Goal: Task Accomplishment & Management: Complete application form

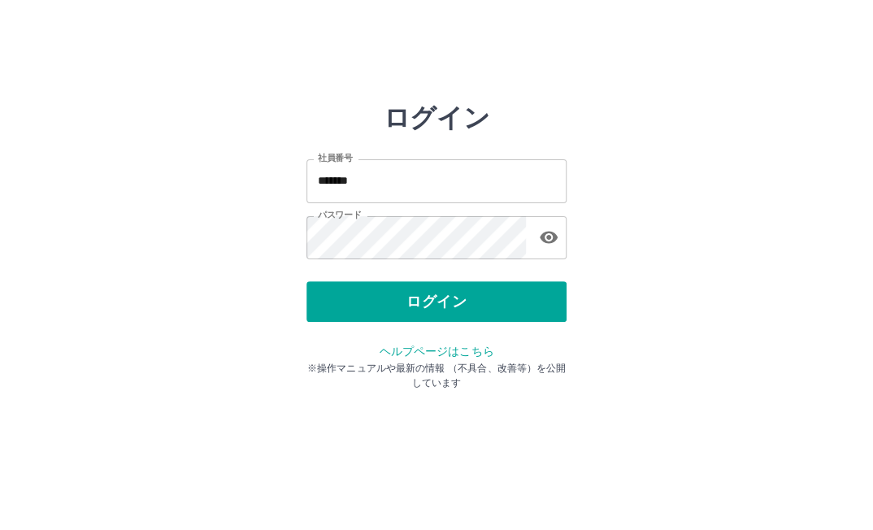
click at [460, 300] on button "ログイン" at bounding box center [436, 301] width 260 height 41
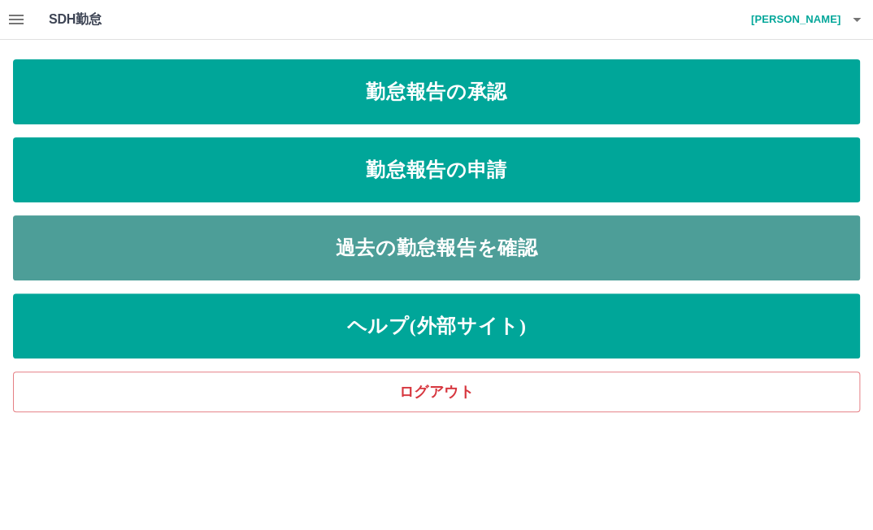
click at [390, 250] on link "過去の勤怠報告を確認" at bounding box center [436, 247] width 847 height 65
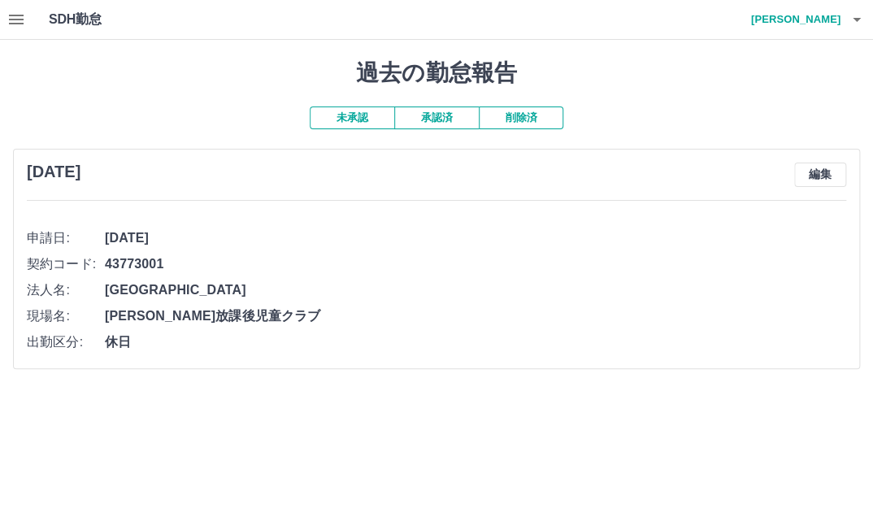
click at [18, 19] on icon "button" at bounding box center [16, 20] width 15 height 10
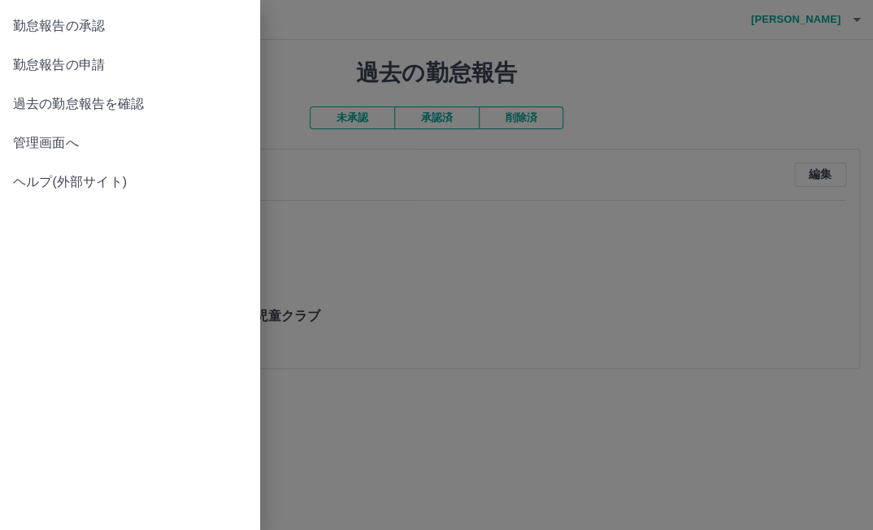
click at [56, 106] on span "過去の勤怠報告を確認" at bounding box center [130, 103] width 234 height 19
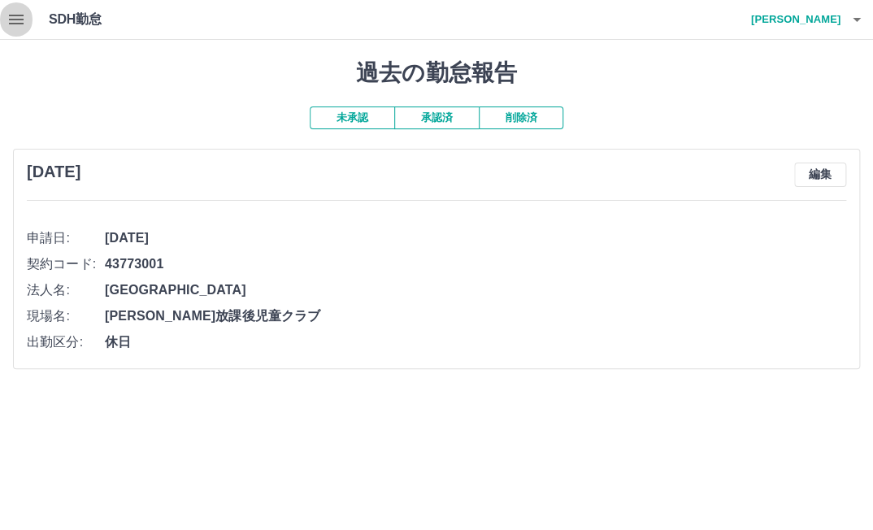
click at [13, 16] on icon "button" at bounding box center [16, 20] width 15 height 10
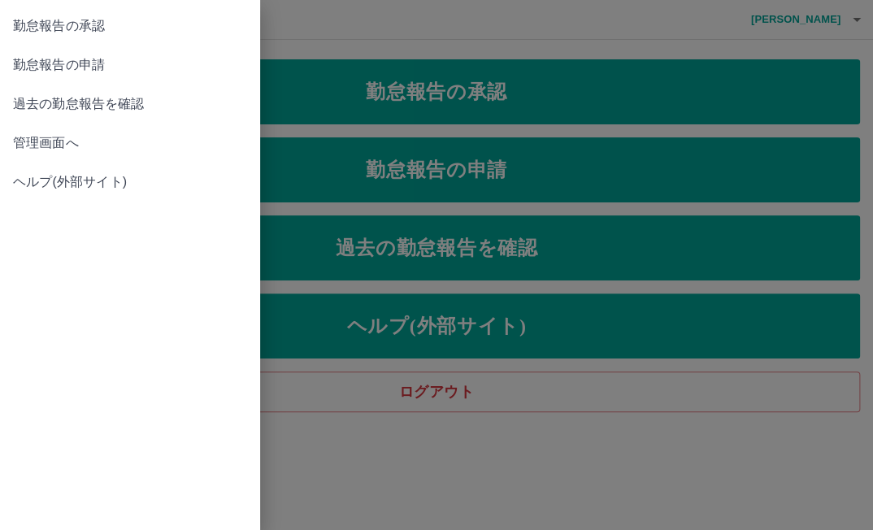
click at [530, 172] on div at bounding box center [436, 265] width 873 height 530
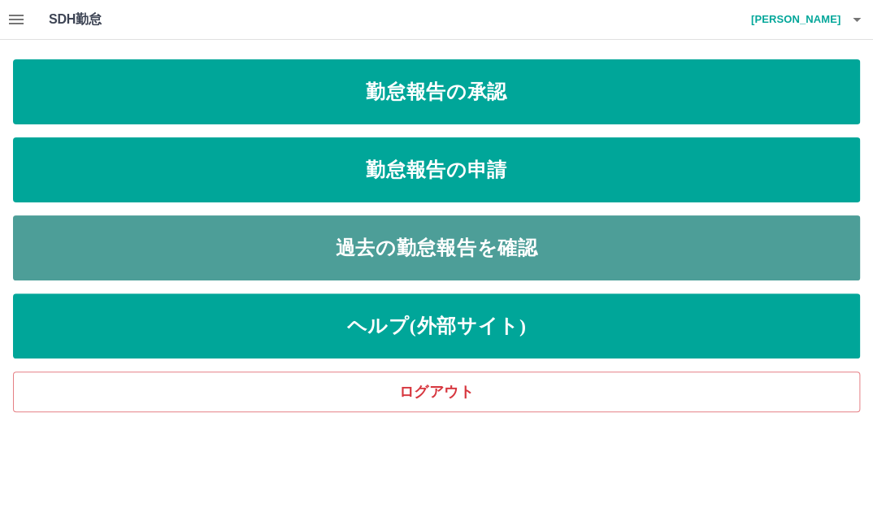
click at [461, 254] on link "過去の勤怠報告を確認" at bounding box center [436, 247] width 847 height 65
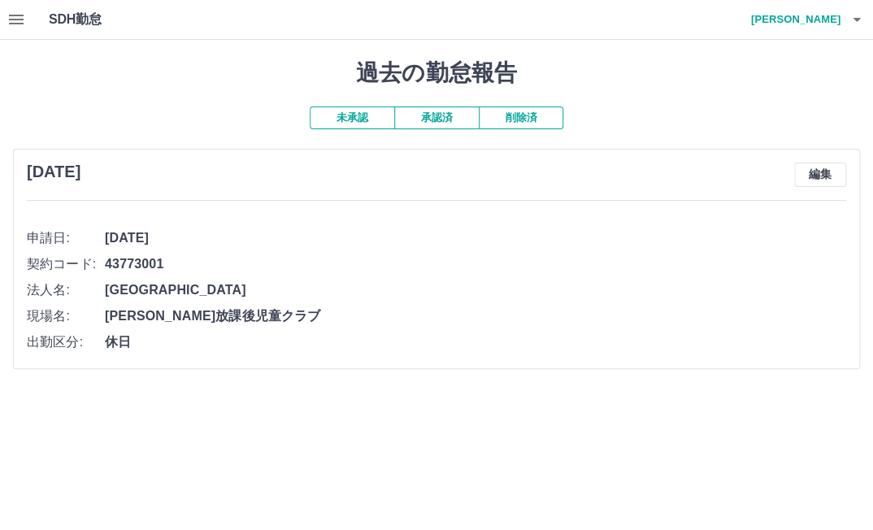
click at [446, 120] on button "承認済" at bounding box center [436, 117] width 84 height 23
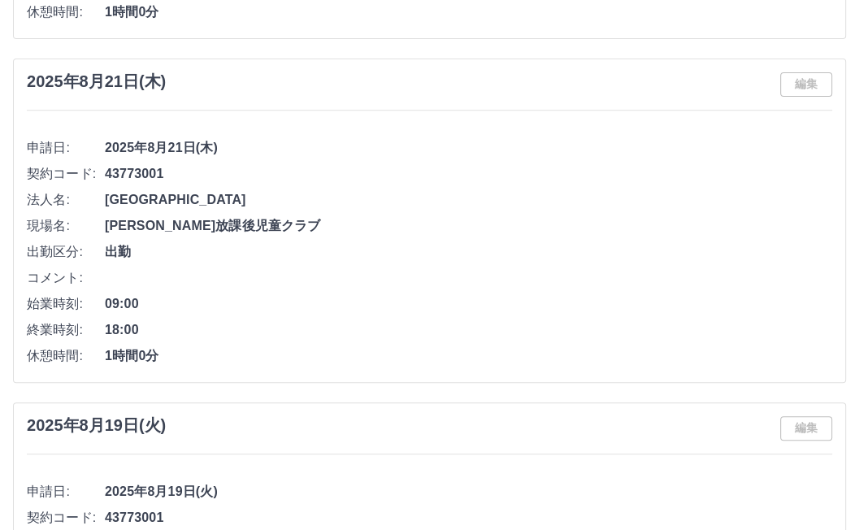
scroll to position [406, 0]
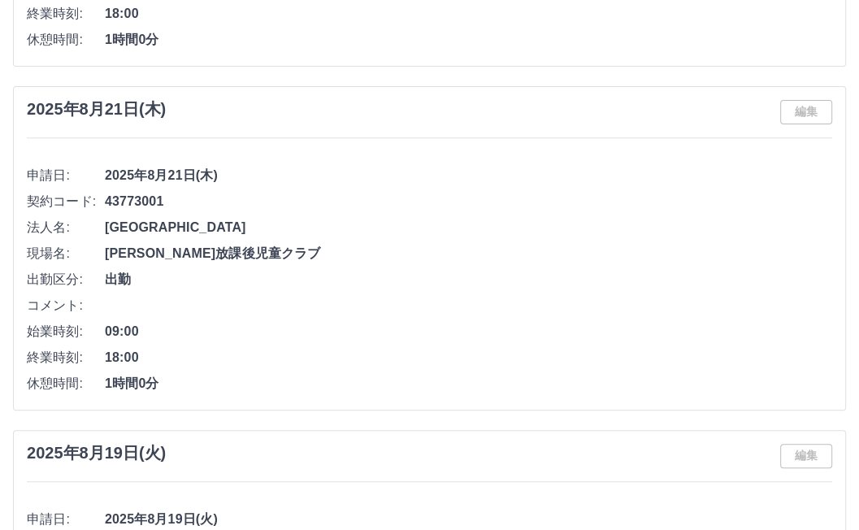
click at [160, 172] on span "2025年8月21日(木)" at bounding box center [468, 175] width 727 height 19
click at [180, 172] on span "2025年8月21日(木)" at bounding box center [468, 175] width 727 height 19
click at [178, 172] on span "2025年8月21日(木)" at bounding box center [468, 175] width 727 height 19
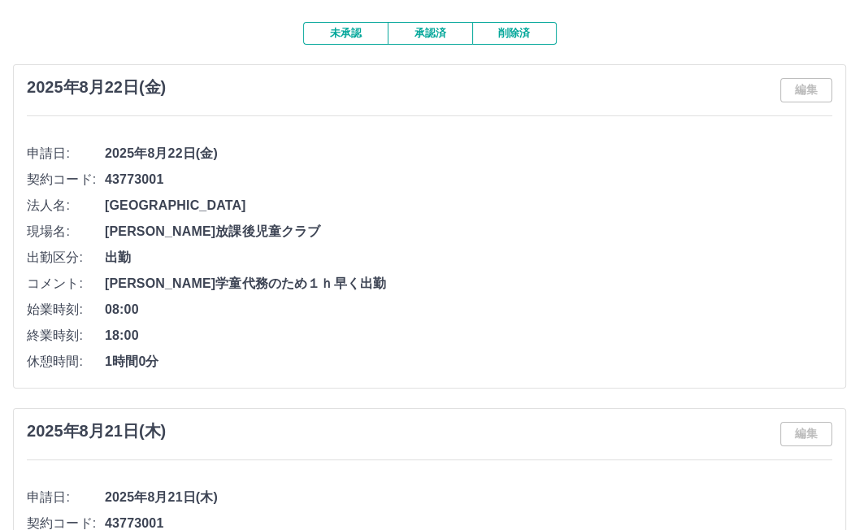
scroll to position [0, 0]
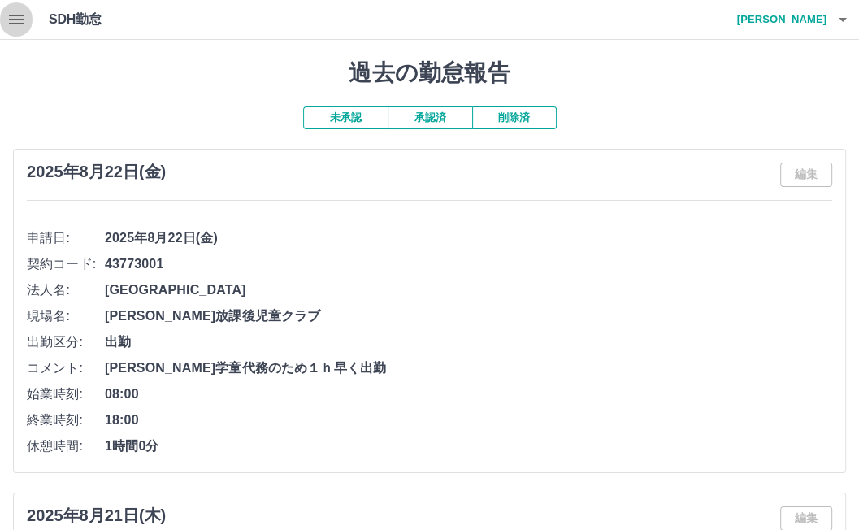
click at [24, 17] on icon "button" at bounding box center [15, 19] width 19 height 19
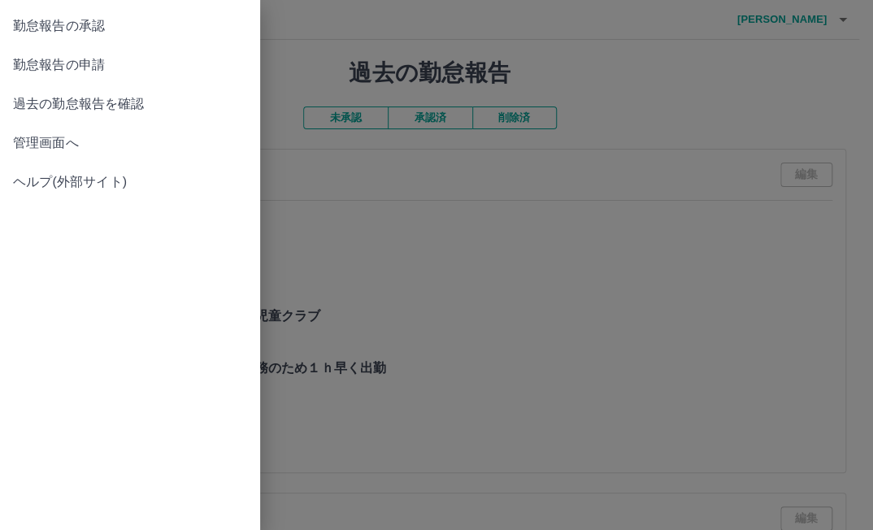
click at [70, 71] on span "勤怠報告の申請" at bounding box center [130, 64] width 234 height 19
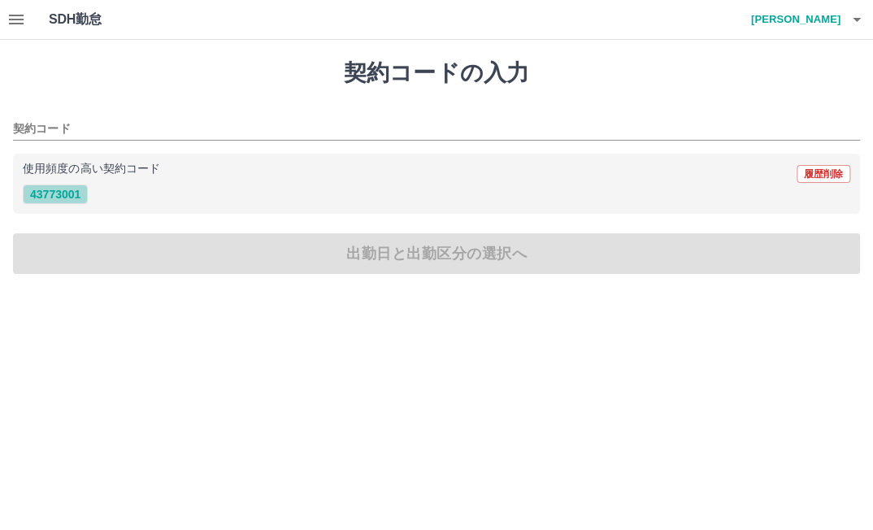
click at [71, 190] on button "43773001" at bounding box center [55, 193] width 65 height 19
type input "********"
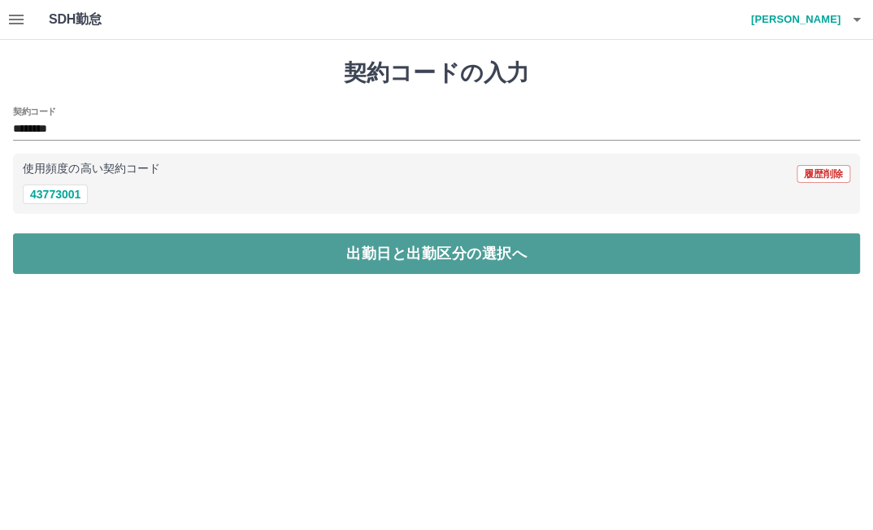
click at [181, 249] on button "出勤日と出勤区分の選択へ" at bounding box center [436, 253] width 847 height 41
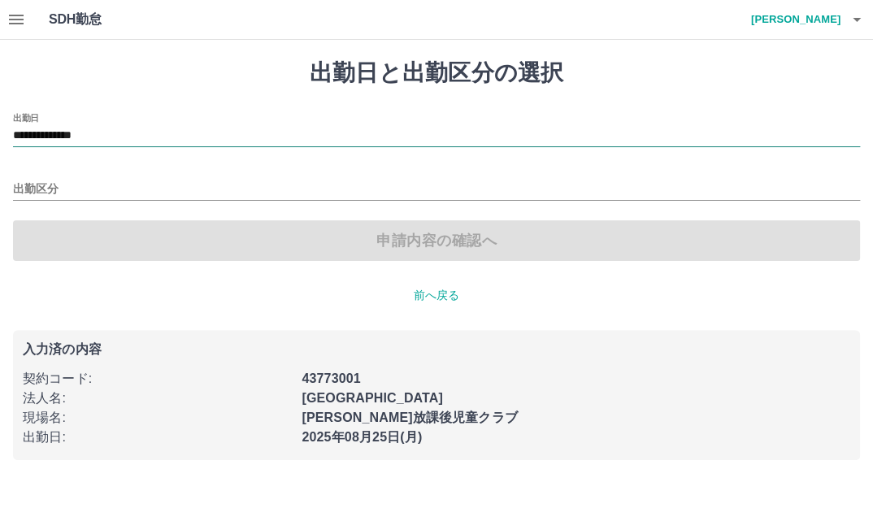
click at [58, 141] on input "**********" at bounding box center [436, 136] width 847 height 20
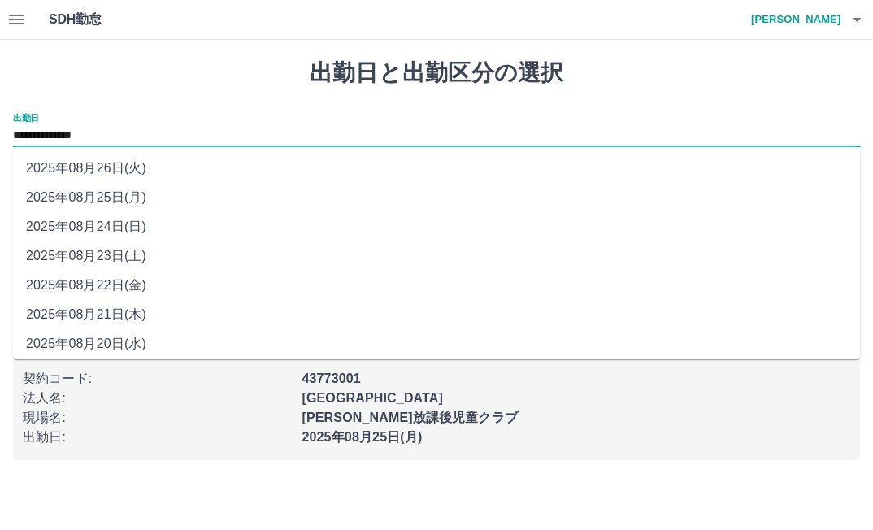
click at [108, 341] on li "2025年08月20日(水)" at bounding box center [436, 343] width 847 height 29
type input "**********"
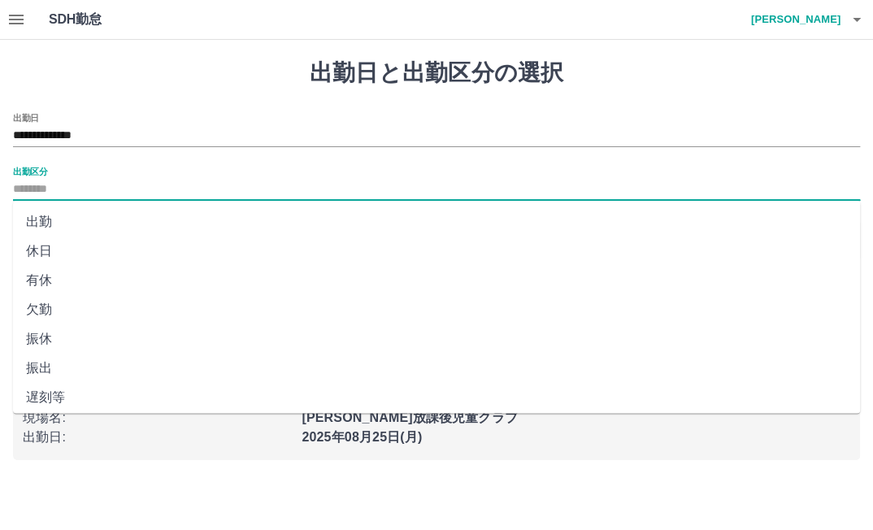
click at [48, 182] on input "出勤区分" at bounding box center [436, 190] width 847 height 20
click at [45, 223] on li "出勤" at bounding box center [436, 221] width 847 height 29
type input "**"
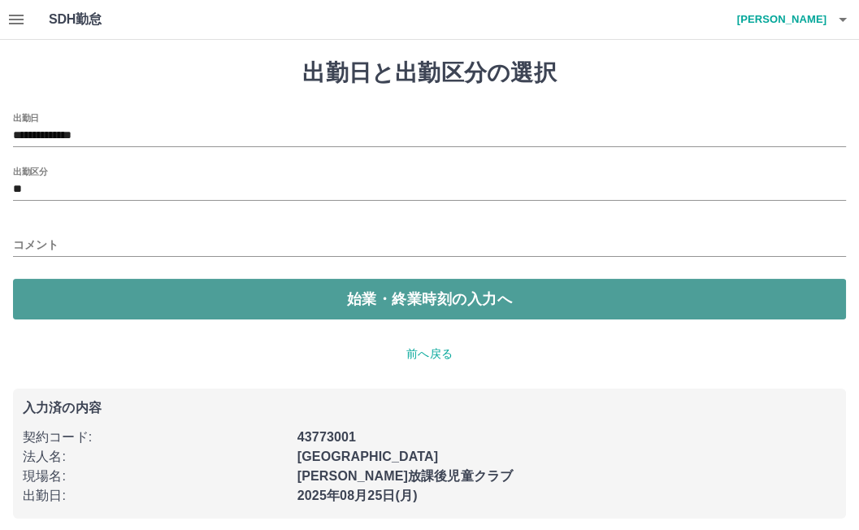
click at [212, 292] on button "始業・終業時刻の入力へ" at bounding box center [429, 299] width 833 height 41
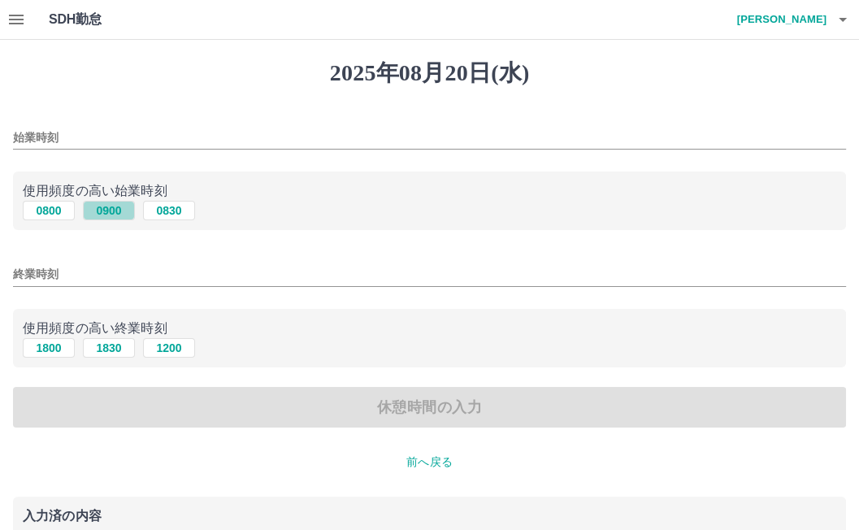
click at [106, 211] on button "0900" at bounding box center [109, 210] width 52 height 19
type input "****"
click at [58, 344] on button "1800" at bounding box center [49, 347] width 52 height 19
type input "****"
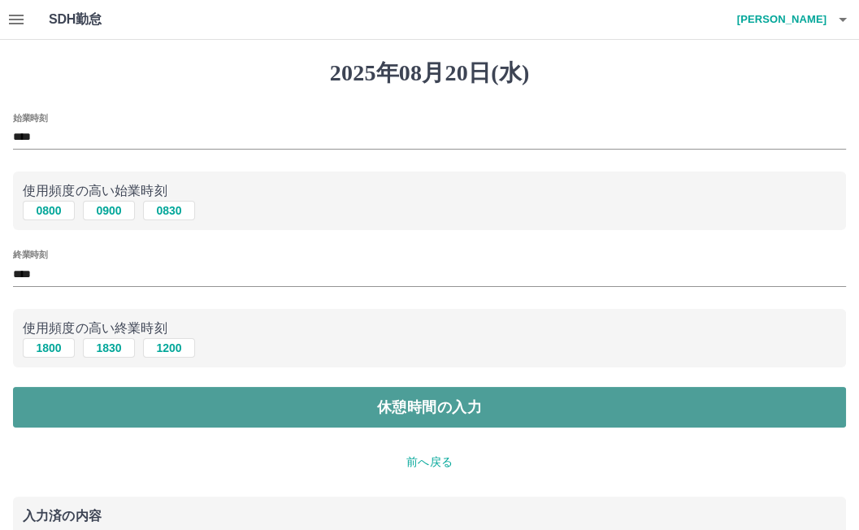
click at [383, 404] on button "休憩時間の入力" at bounding box center [429, 407] width 833 height 41
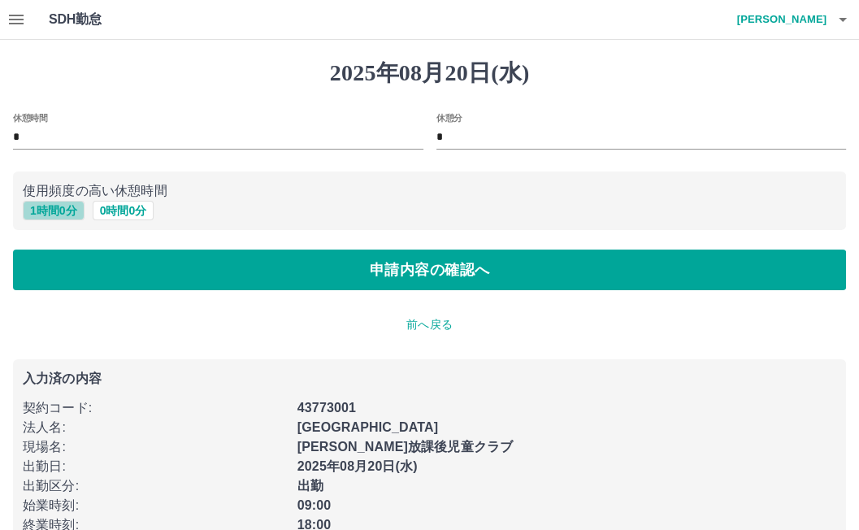
click at [58, 208] on button "1 時間 0 分" at bounding box center [54, 210] width 62 height 19
type input "*"
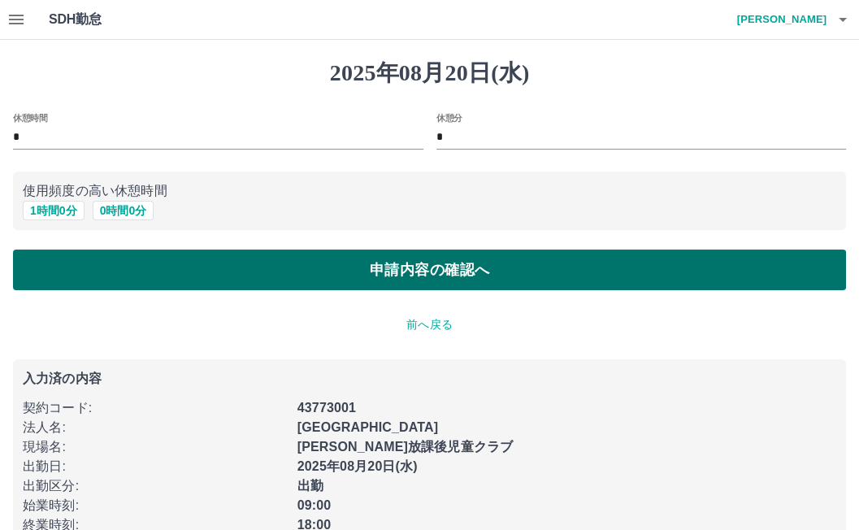
click at [452, 270] on button "申請内容の確認へ" at bounding box center [429, 269] width 833 height 41
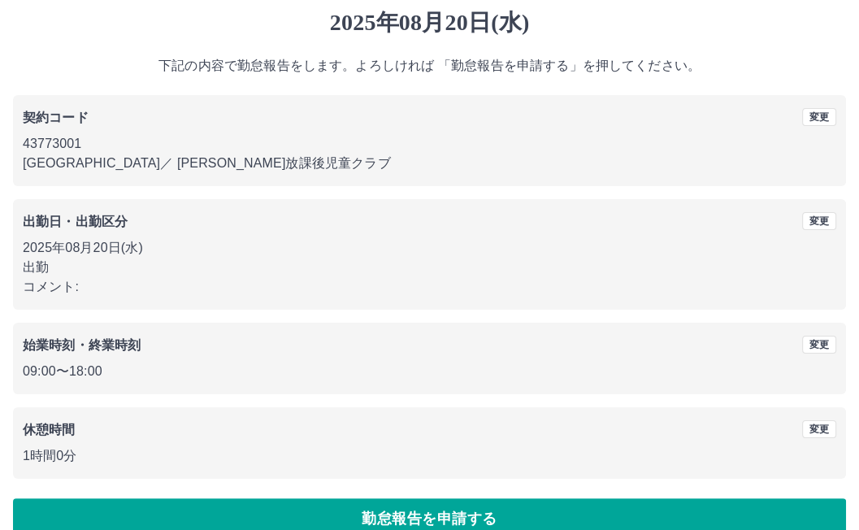
scroll to position [78, 0]
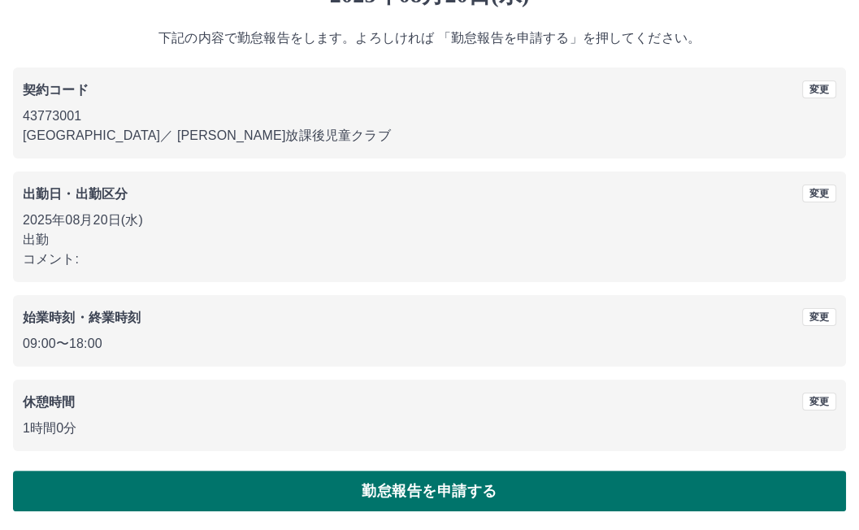
click at [439, 482] on button "勤怠報告を申請する" at bounding box center [429, 490] width 833 height 41
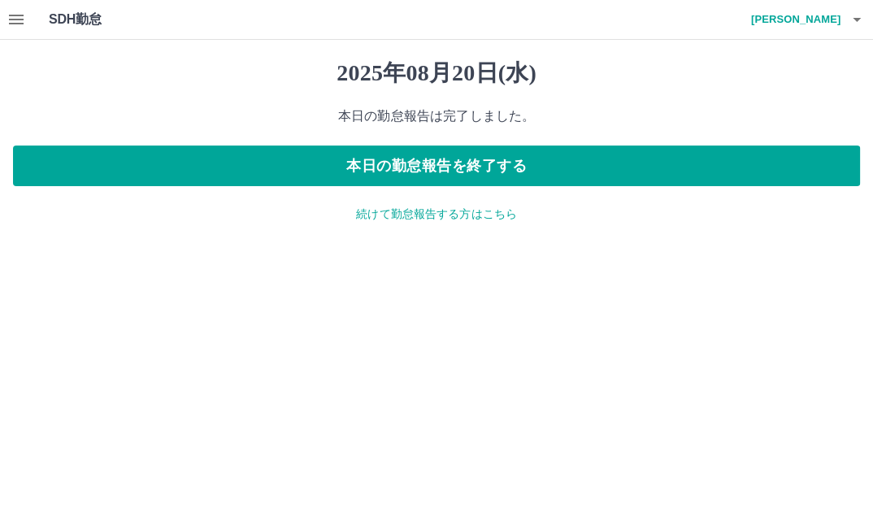
click at [432, 217] on p "続けて勤怠報告する方はこちら" at bounding box center [436, 214] width 847 height 17
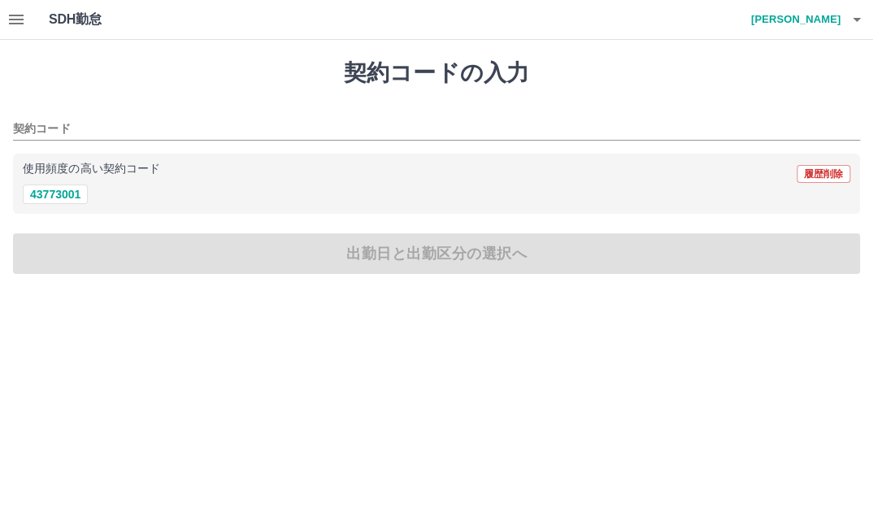
click at [696, 80] on h1 "契約コードの入力" at bounding box center [436, 73] width 847 height 28
